Goal: Information Seeking & Learning: Check status

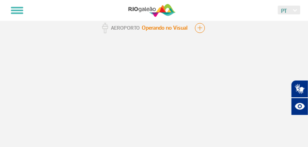
scroll to position [109, 0]
click at [17, 9] on button at bounding box center [17, 11] width 19 height 14
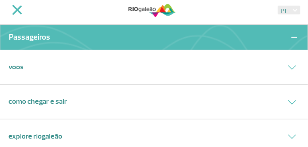
click at [16, 67] on link "Voos" at bounding box center [15, 67] width 15 height 11
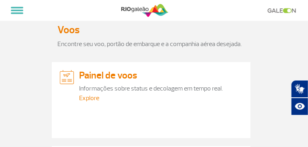
click at [79, 102] on link "Explore" at bounding box center [89, 98] width 20 height 8
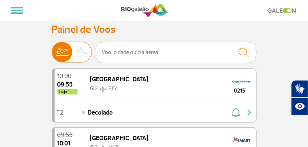
click at [0, 0] on span "Partidas" at bounding box center [0, 0] width 0 height 0
click at [52, 49] on input "Partidas Chegadas" at bounding box center [52, 49] width 0 height 0
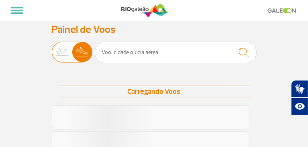
click at [0, 0] on span "Partidas" at bounding box center [0, 0] width 0 height 0
click at [52, 49] on input "Partidas Chegadas" at bounding box center [52, 49] width 0 height 0
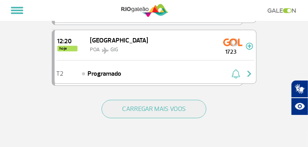
scroll to position [1192, 0]
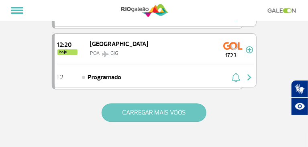
click at [143, 104] on button "CARREGAR MAIS VOOS" at bounding box center [154, 113] width 105 height 18
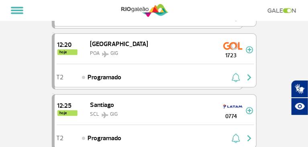
scroll to position [1063, 0]
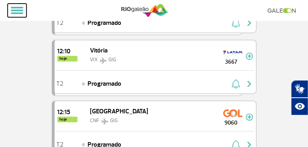
click at [18, 16] on button at bounding box center [17, 11] width 19 height 14
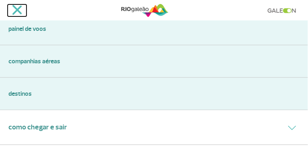
scroll to position [91, 0]
click at [32, 65] on link "Companhias Aéreas" at bounding box center [153, 62] width 291 height 10
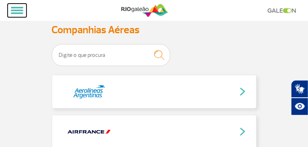
click at [23, 14] on button at bounding box center [17, 11] width 19 height 14
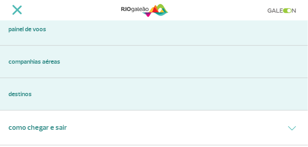
click at [22, 29] on link "Painel de voos" at bounding box center [153, 29] width 291 height 10
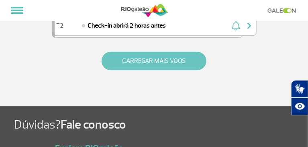
scroll to position [1192, 0]
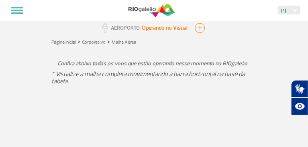
click at [58, 69] on p "Confira abaixo todos os voos que estão operando nesse momento no RIOgaleão" at bounding box center [154, 64] width 193 height 10
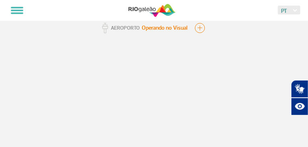
scroll to position [55, 0]
